Goal: Information Seeking & Learning: Learn about a topic

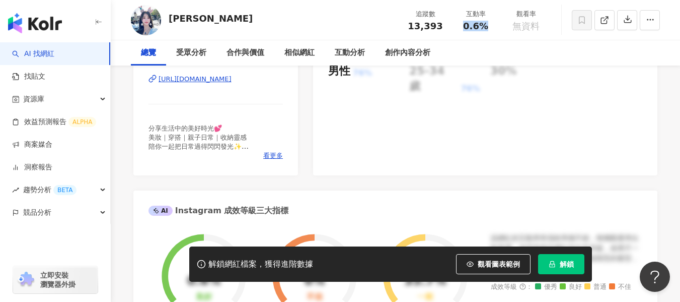
drag, startPoint x: 458, startPoint y: 27, endPoint x: 488, endPoint y: 29, distance: 30.3
click at [488, 29] on div "0.6%" at bounding box center [476, 26] width 38 height 10
copy span "0.6%"
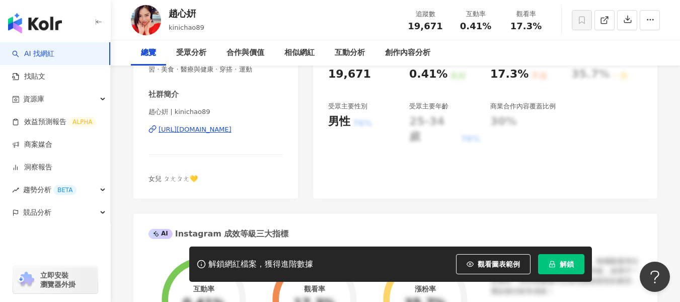
scroll to position [252, 0]
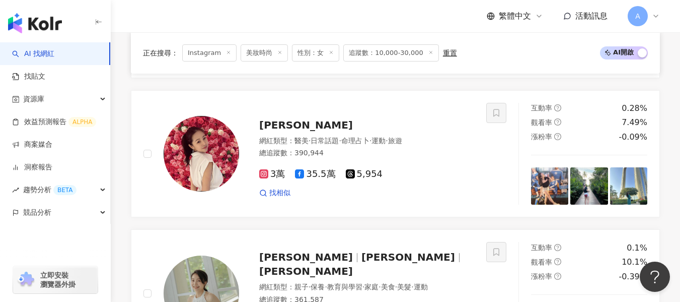
scroll to position [741, 0]
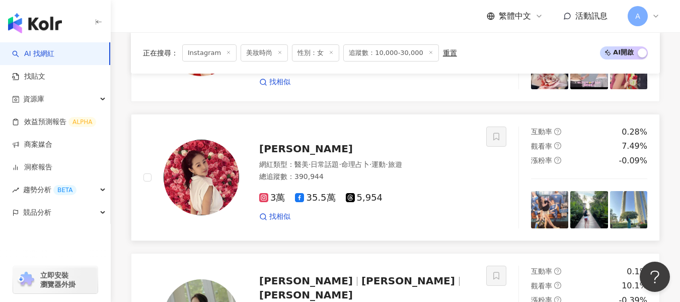
click at [467, 184] on div "3萬 35.5萬 5,954 找相似" at bounding box center [366, 202] width 215 height 37
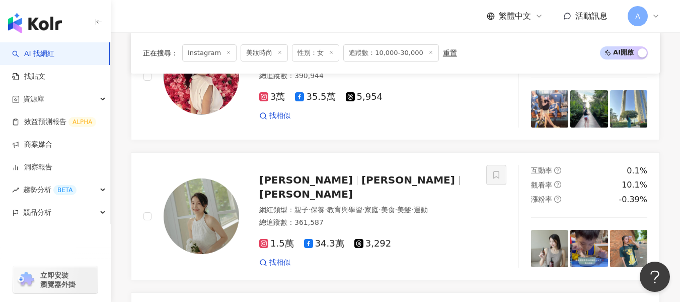
scroll to position [792, 0]
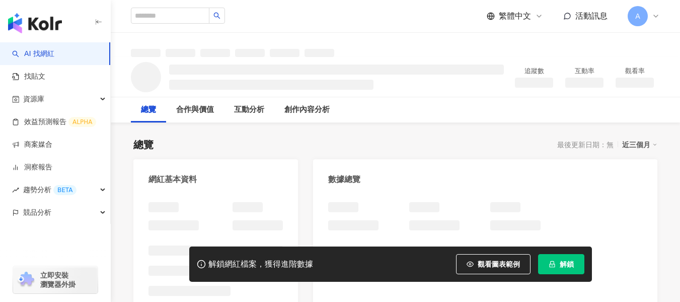
scroll to position [25, 0]
